Goal: Information Seeking & Learning: Learn about a topic

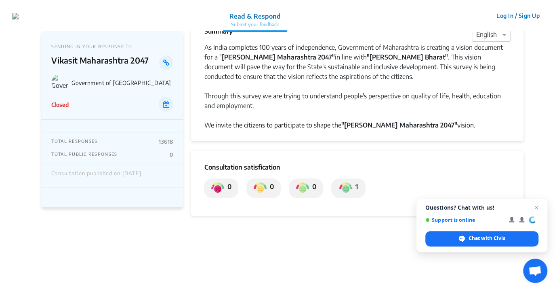
scroll to position [9, 0]
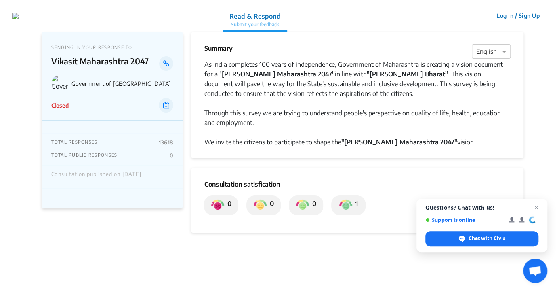
click at [85, 122] on div "SENDING IN YOUR RESPONSE TO [PERSON_NAME] [GEOGRAPHIC_DATA] 2047 Government of …" at bounding box center [112, 82] width 141 height 101
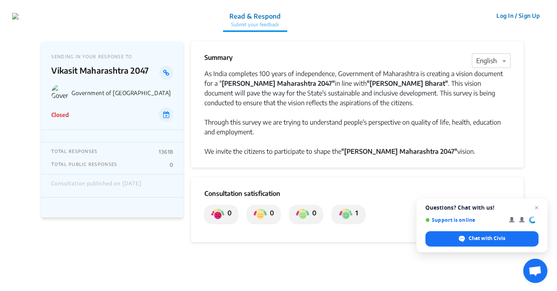
click at [221, 215] on img at bounding box center [217, 214] width 13 height 13
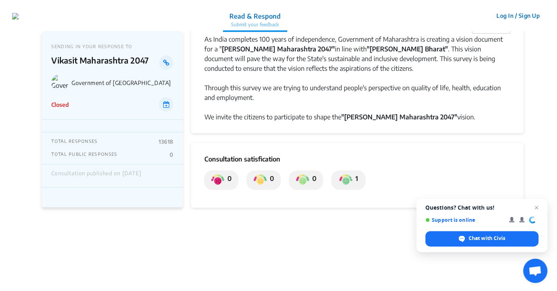
scroll to position [81, 0]
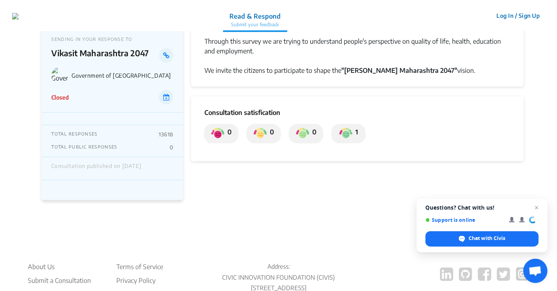
click at [214, 130] on img at bounding box center [217, 133] width 13 height 13
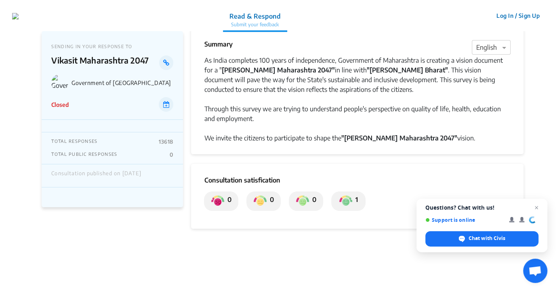
scroll to position [0, 0]
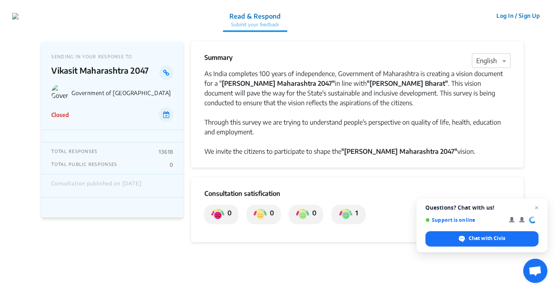
drag, startPoint x: 155, startPoint y: 152, endPoint x: 177, endPoint y: 148, distance: 22.2
click at [177, 148] on div "TOTAL RESPONSES 13618 TOTAL PUBLIC RESPONSES 0" at bounding box center [112, 158] width 141 height 32
drag, startPoint x: 177, startPoint y: 148, endPoint x: 144, endPoint y: 150, distance: 32.8
click at [144, 150] on div "TOTAL RESPONSES 13618" at bounding box center [112, 151] width 122 height 6
